Goal: Navigation & Orientation: Find specific page/section

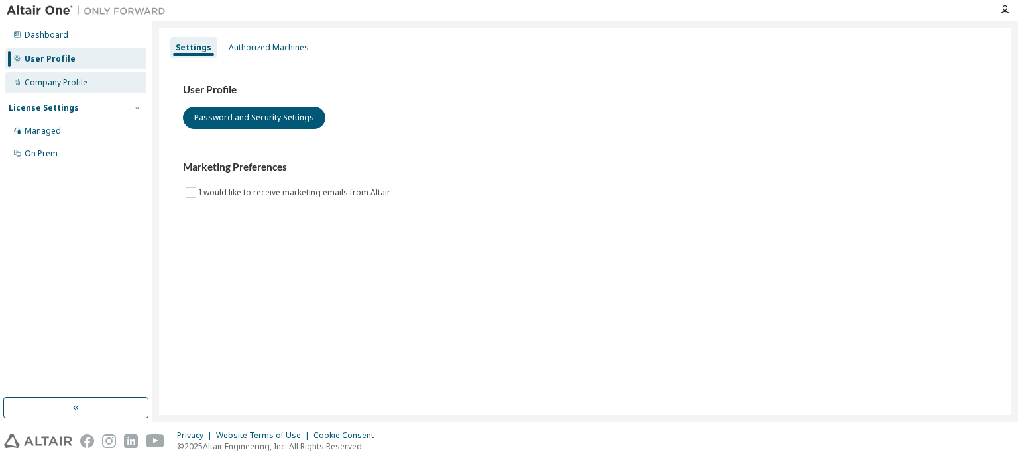
click at [80, 84] on div "Company Profile" at bounding box center [56, 83] width 63 height 11
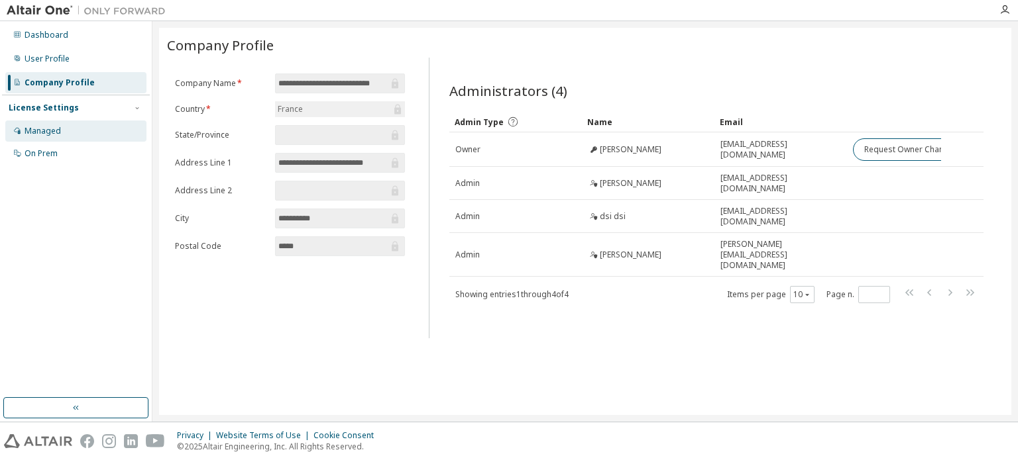
click at [94, 129] on div "Managed" at bounding box center [75, 131] width 141 height 21
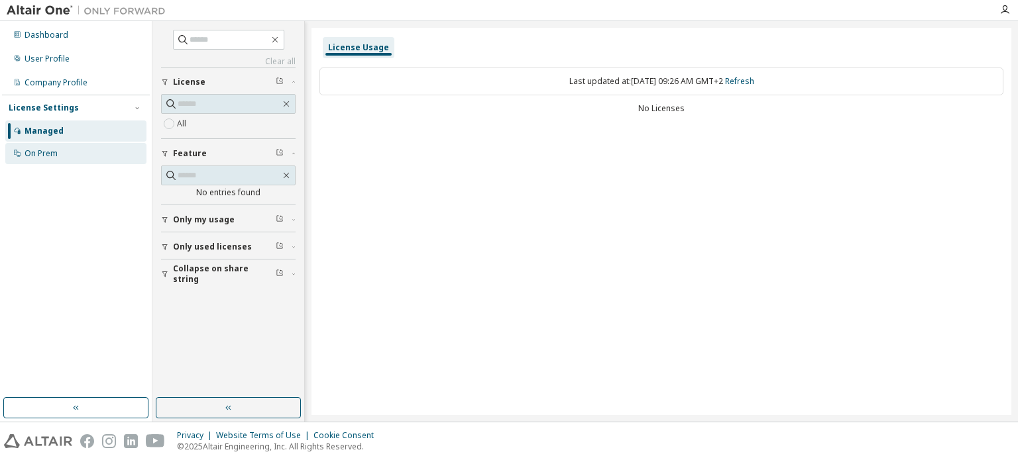
click at [89, 158] on div "On Prem" at bounding box center [75, 153] width 141 height 21
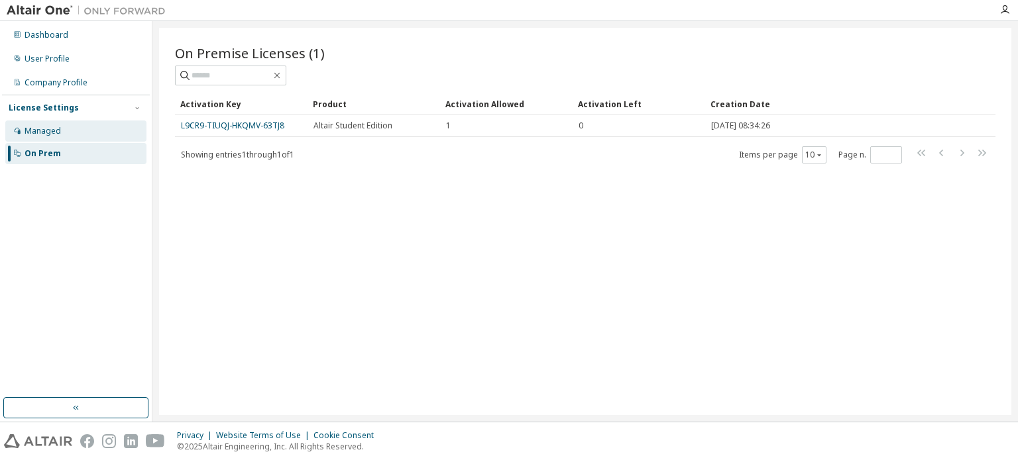
click at [74, 132] on div "Managed" at bounding box center [75, 131] width 141 height 21
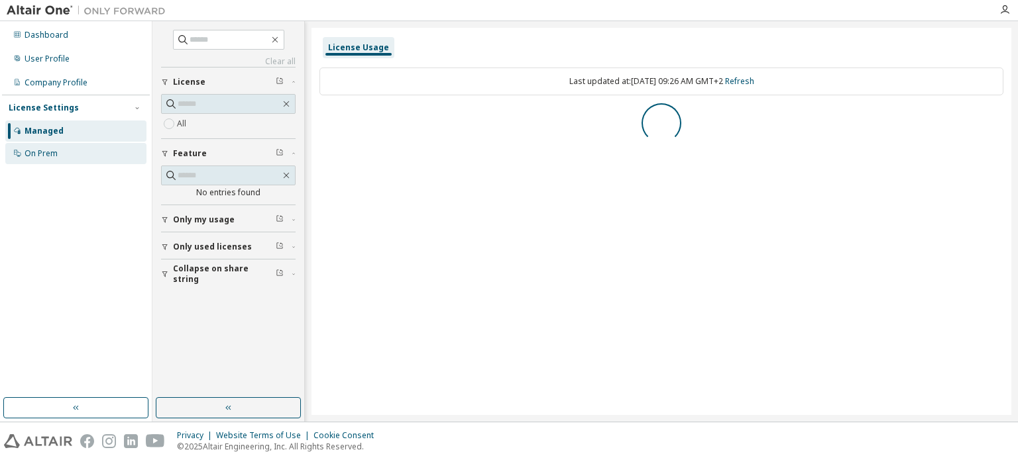
click at [70, 143] on div "On Prem" at bounding box center [75, 153] width 141 height 21
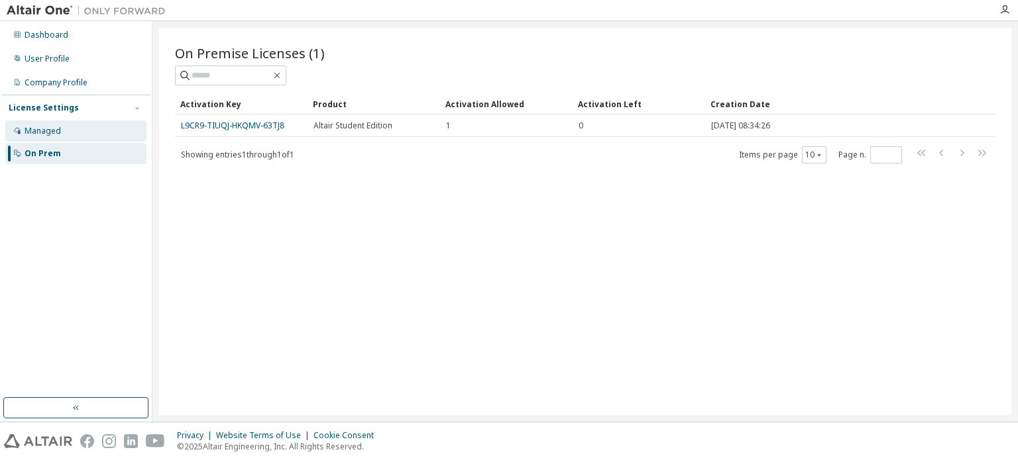
click at [81, 136] on div "Managed" at bounding box center [75, 131] width 141 height 21
